Goal: Transaction & Acquisition: Purchase product/service

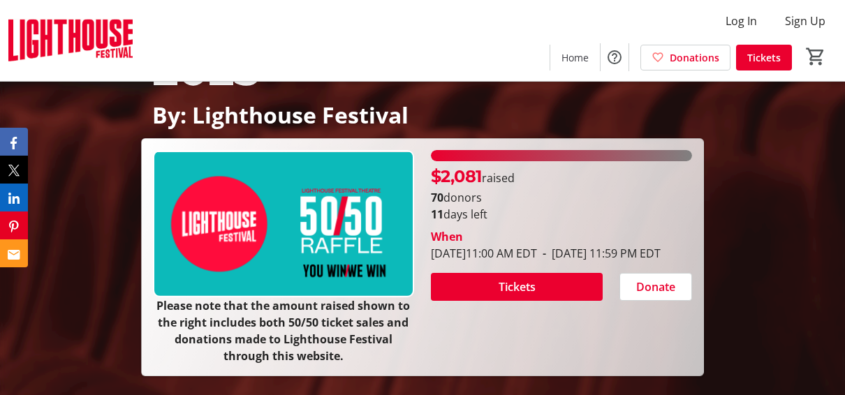
scroll to position [183, 0]
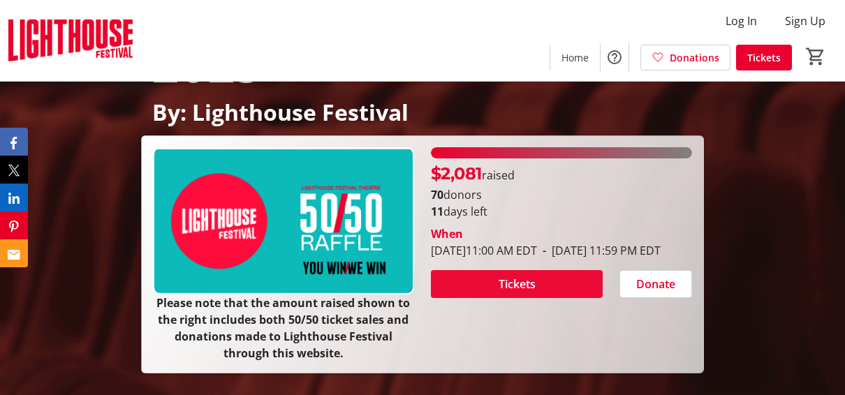
click at [552, 299] on span at bounding box center [517, 285] width 172 height 34
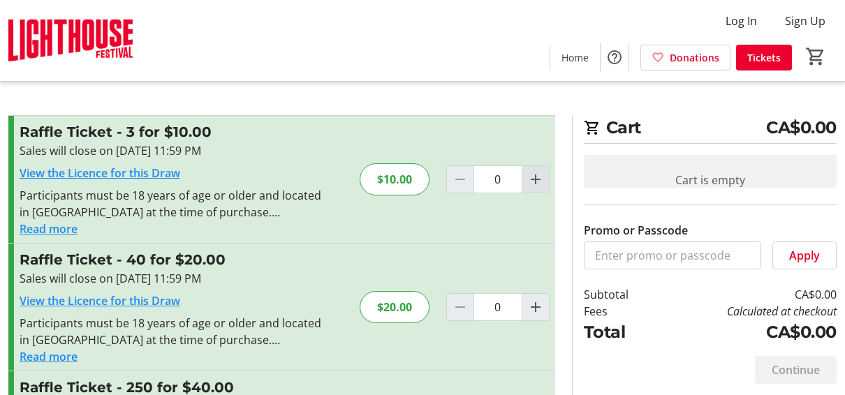
click at [537, 180] on mat-icon "Increment by one" at bounding box center [535, 179] width 17 height 17
type input "1"
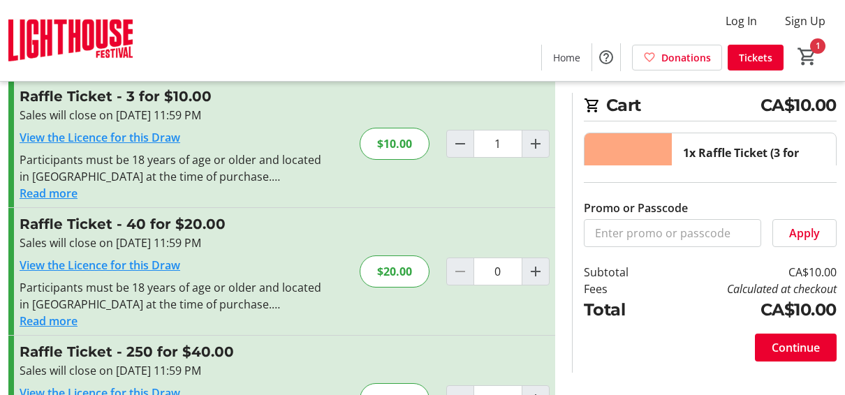
scroll to position [38, 0]
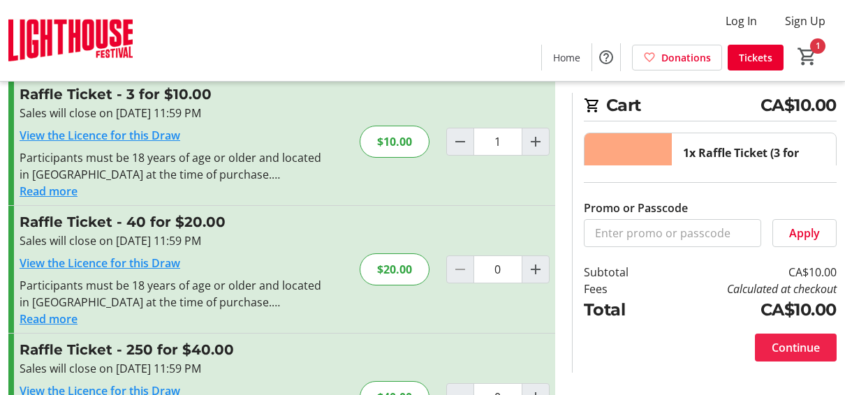
click at [585, 354] on span at bounding box center [796, 348] width 82 height 34
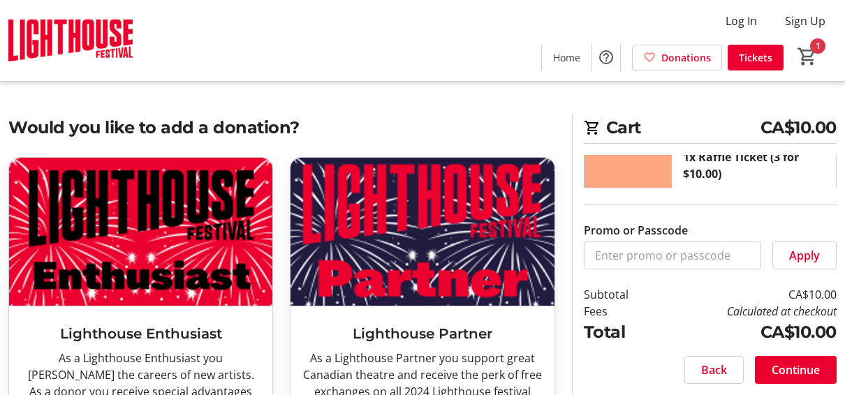
scroll to position [28, 0]
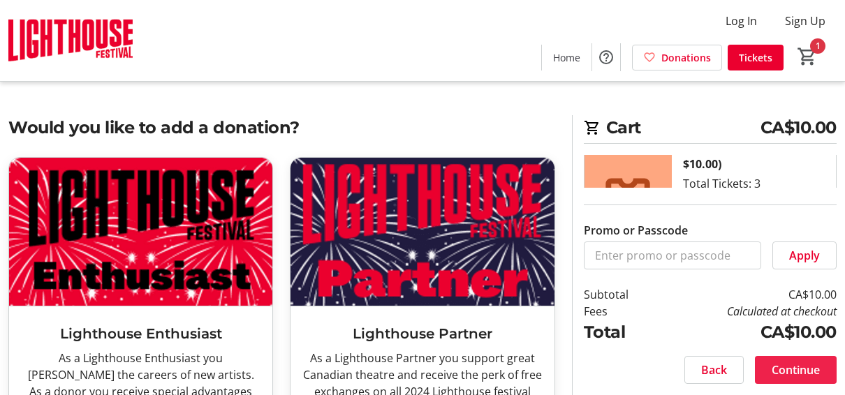
click at [585, 372] on span "Continue" at bounding box center [796, 370] width 48 height 17
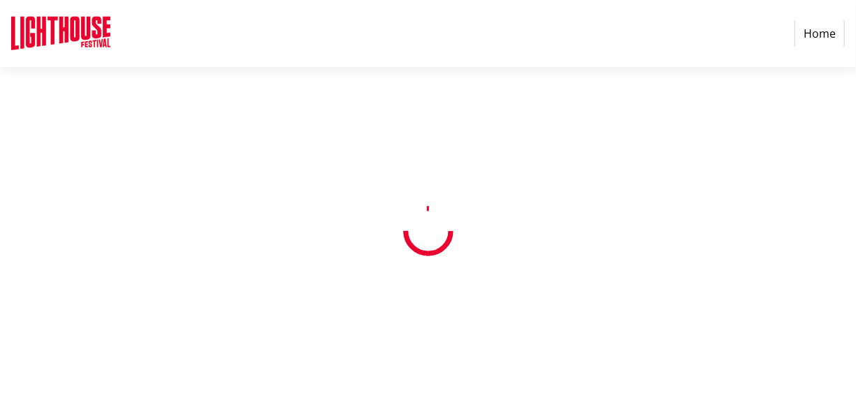
select select "CA"
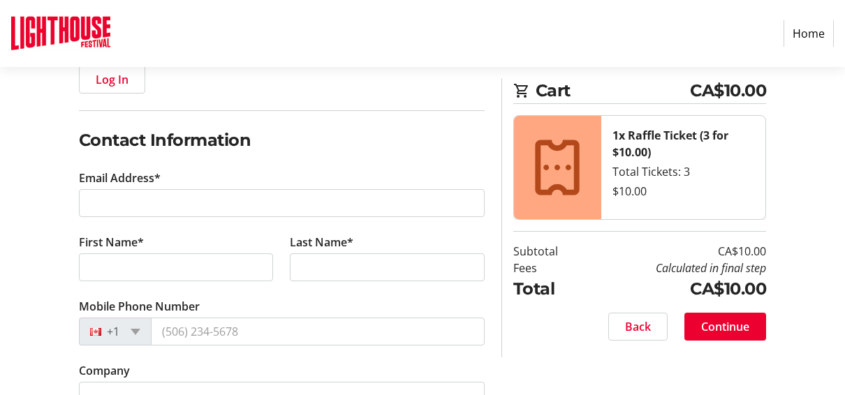
scroll to position [203, 0]
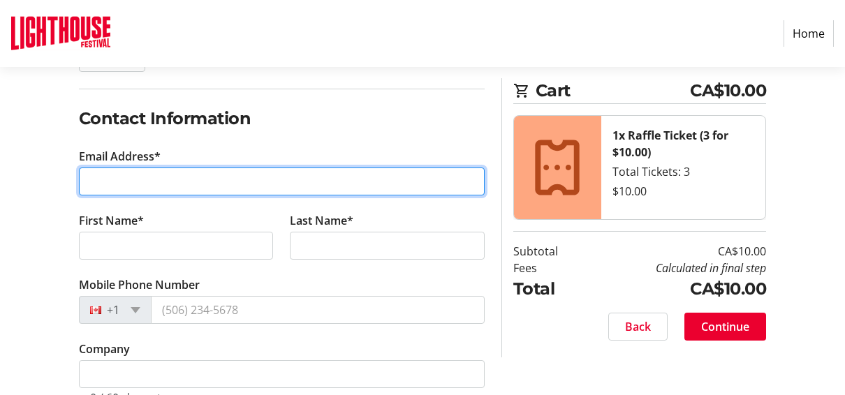
click at [121, 176] on input "Email Address*" at bounding box center [282, 182] width 406 height 28
type input "[EMAIL_ADDRESS][DOMAIN_NAME]"
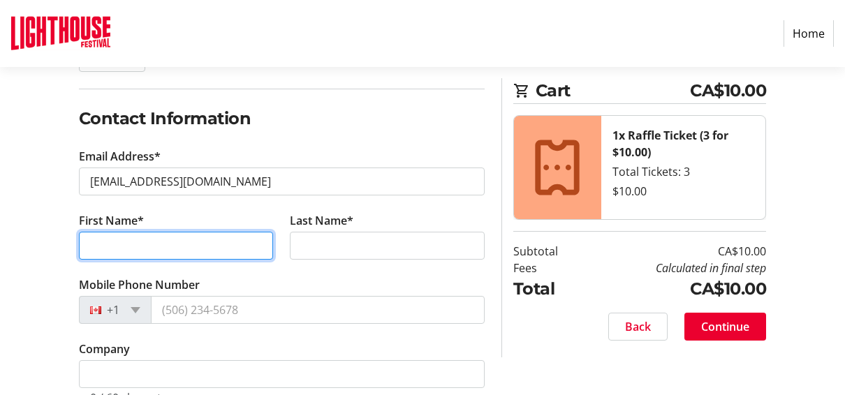
type input "[PERSON_NAME]"
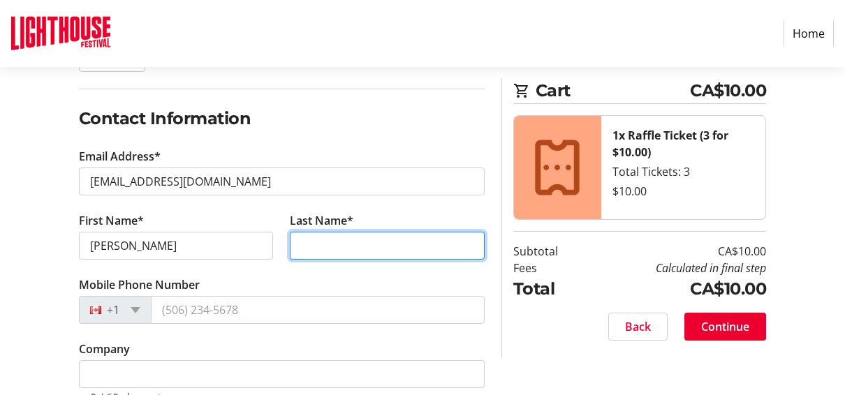
type input "Garland"
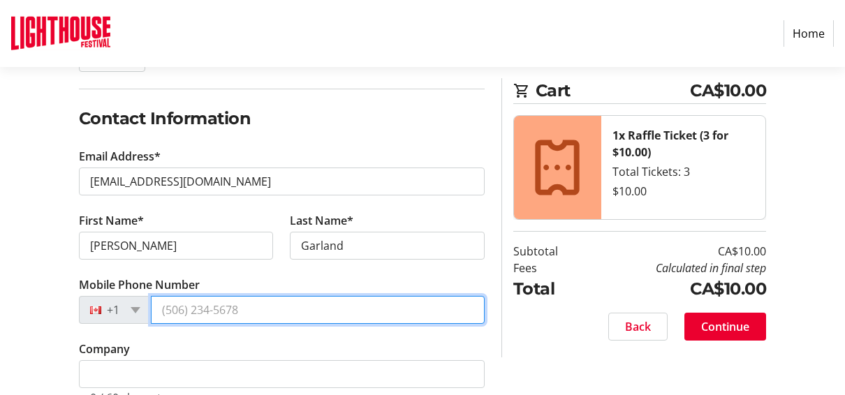
type input "[PHONE_NUMBER]"
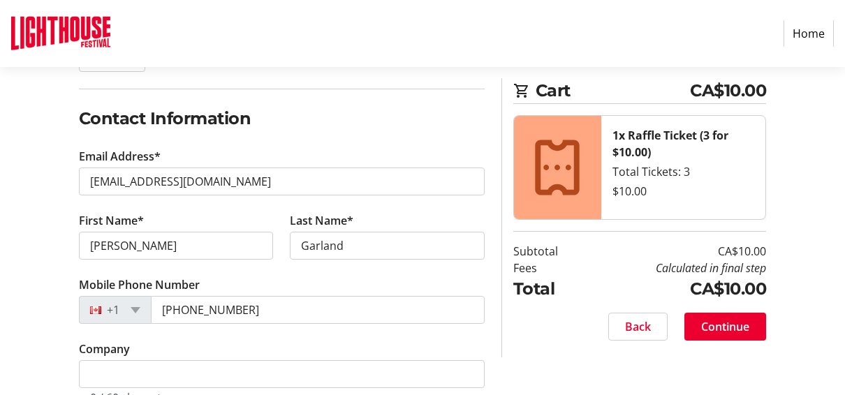
type input "[STREET_ADDRESS]"
type input "Binbrook"
select select "ON"
type input "L0R 1C0"
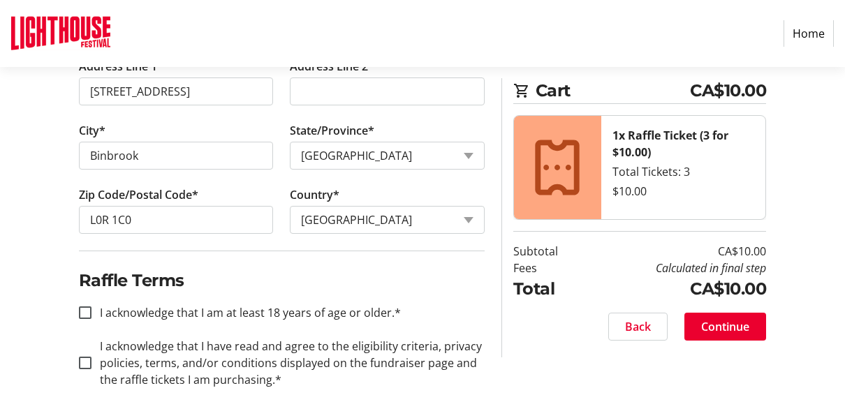
scroll to position [634, 0]
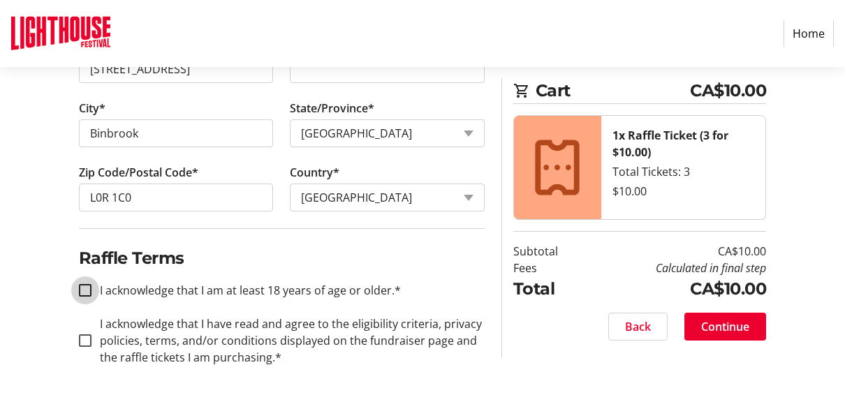
click at [89, 286] on input "I acknowledge that I am at least 18 years of age or older.*" at bounding box center [85, 290] width 13 height 13
checkbox input "true"
click at [87, 337] on input "I acknowledge that I have read and agree to the eligibility criteria, privacy p…" at bounding box center [85, 341] width 13 height 13
checkbox input "true"
click at [585, 333] on span at bounding box center [726, 327] width 82 height 34
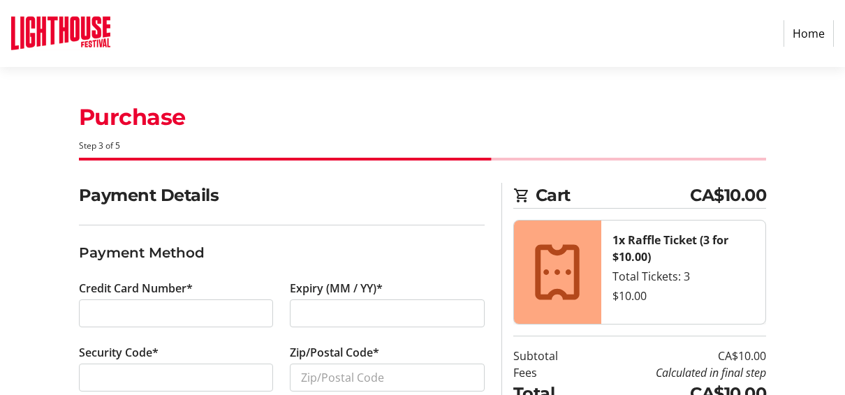
click at [585, 333] on section "Cart CA$10.00 1x Raffle Ticket (3 for $10.00) Total Tickets: 3 $10.00 Subtotal …" at bounding box center [639, 322] width 253 height 279
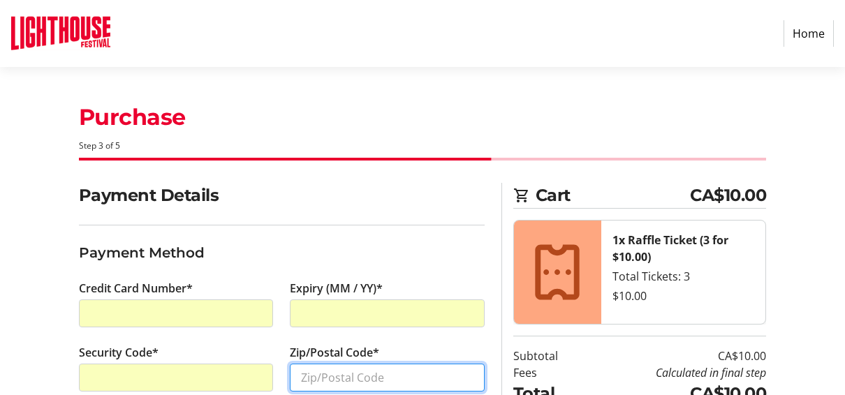
click at [328, 376] on input "Zip/Postal Code*" at bounding box center [387, 378] width 195 height 28
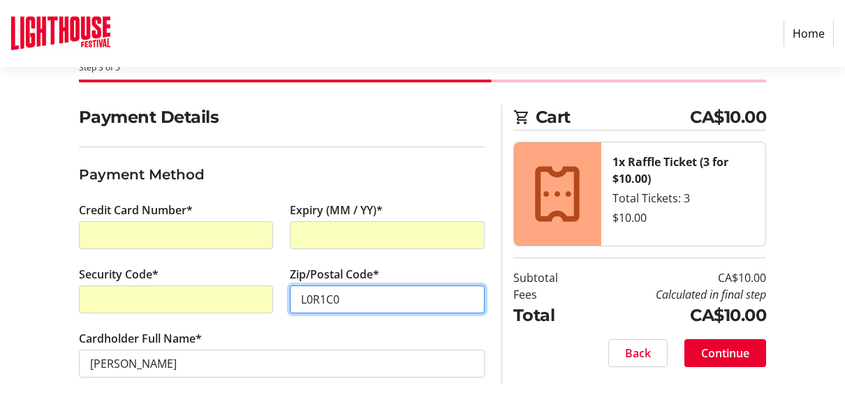
scroll to position [92, 0]
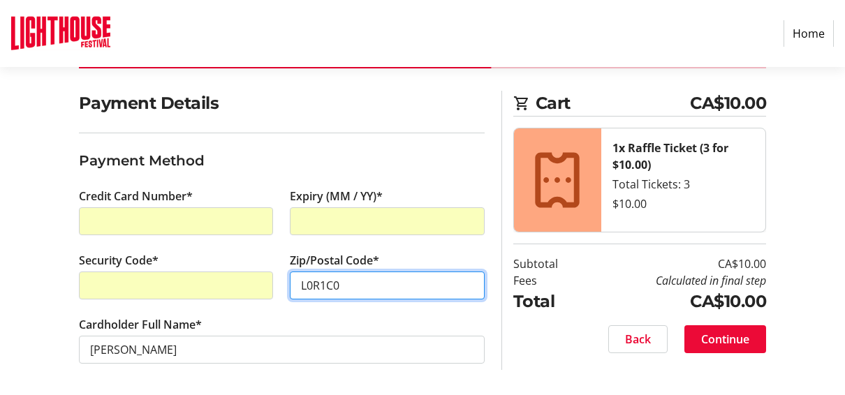
type input "L0R1C0"
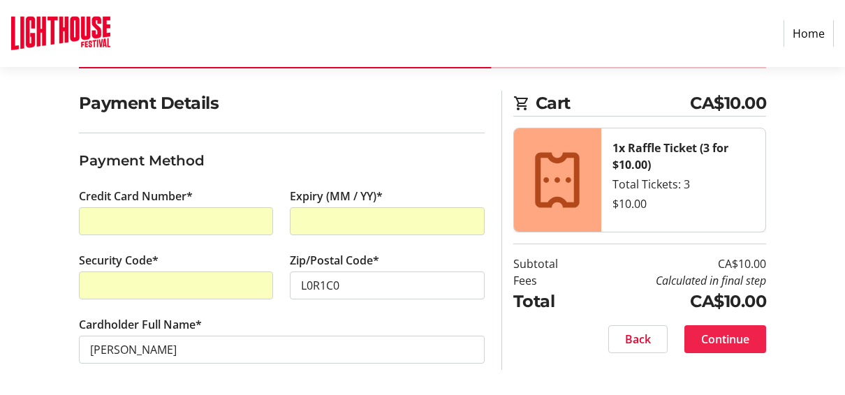
click at [585, 331] on span "Continue" at bounding box center [725, 339] width 48 height 17
click at [585, 331] on div "Back Continue" at bounding box center [639, 340] width 253 height 28
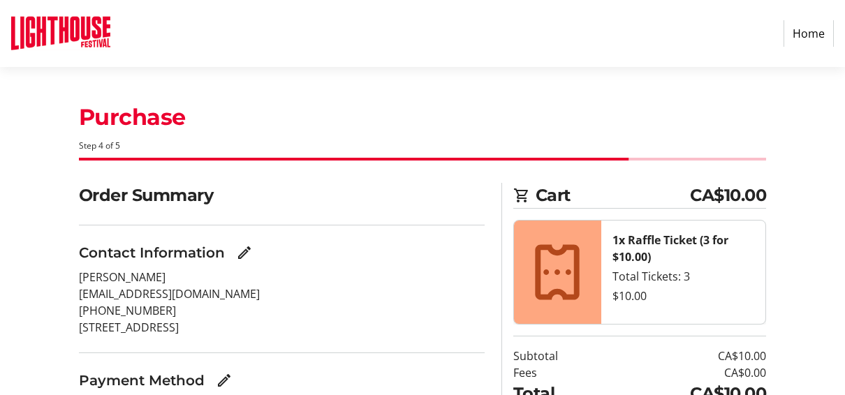
click at [585, 331] on section "Cart CA$10.00 1x Raffle Ticket (3 for $10.00) Total Tickets: 3 $10.00 Subtotal …" at bounding box center [639, 341] width 253 height 316
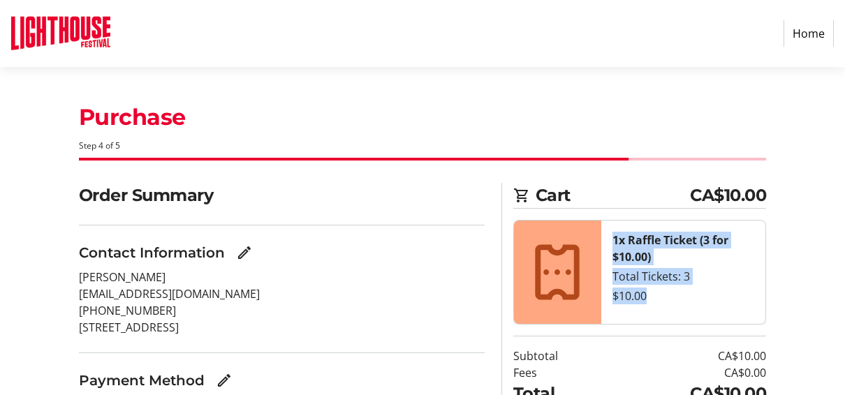
click at [585, 331] on section "Cart CA$10.00 1x Raffle Ticket (3 for $10.00) Total Tickets: 3 $10.00 Subtotal …" at bounding box center [639, 341] width 253 height 316
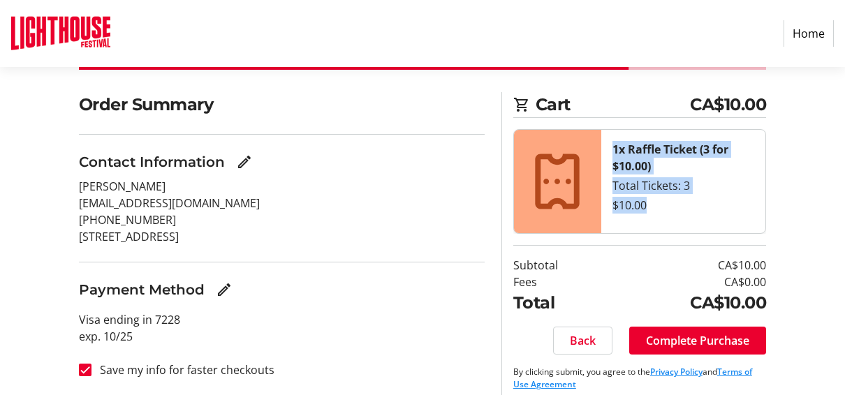
scroll to position [102, 0]
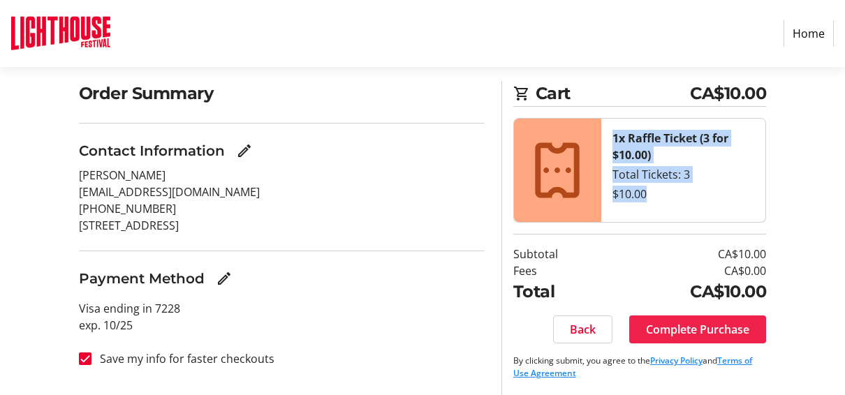
click at [585, 330] on span "Complete Purchase" at bounding box center [697, 329] width 103 height 17
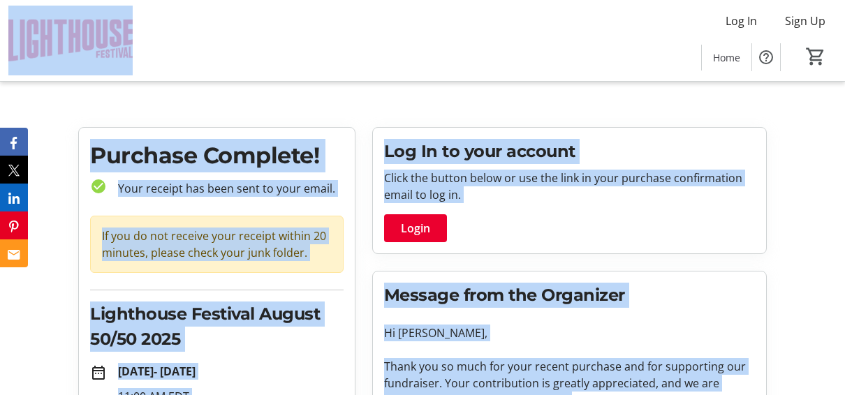
click at [585, 283] on tr-checkout-order-details-ui "Purchase Complete! check_circle Your receipt has been sent to your email. If yo…" at bounding box center [422, 338] width 845 height 423
